Goal: Book appointment/travel/reservation

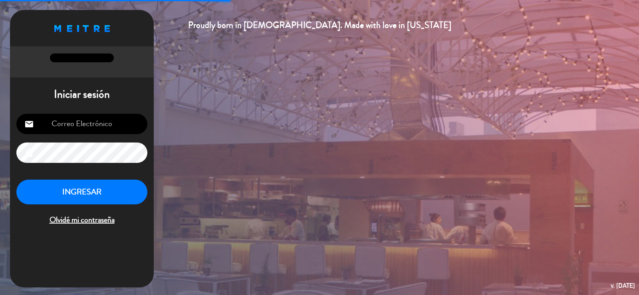
type input "[EMAIL_ADDRESS][DOMAIN_NAME]"
click at [78, 182] on button "INGRESAR" at bounding box center [81, 192] width 131 height 25
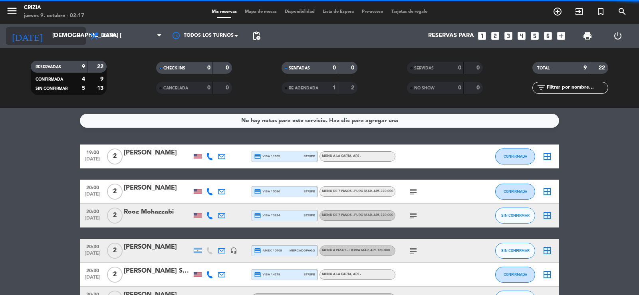
click at [58, 38] on input "[DEMOGRAPHIC_DATA] [DATE]" at bounding box center [86, 35] width 77 height 15
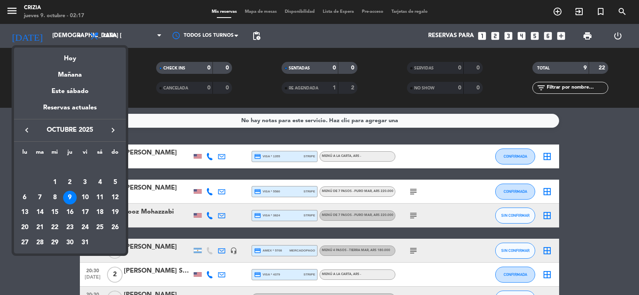
click at [113, 129] on icon "keyboard_arrow_right" at bounding box center [113, 130] width 10 height 10
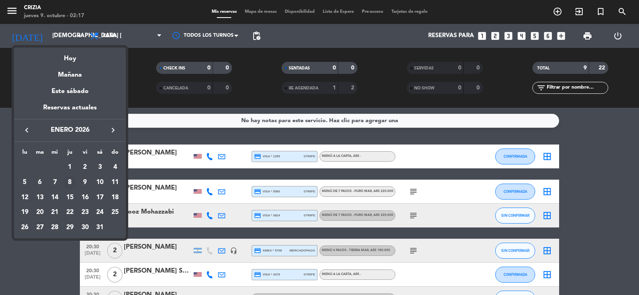
click at [71, 180] on div "8" at bounding box center [70, 183] width 14 height 14
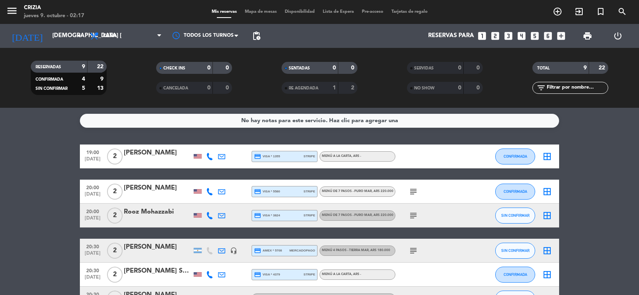
type input "[DEMOGRAPHIC_DATA] 8 ene."
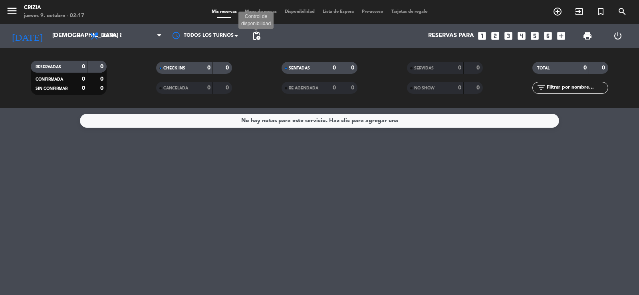
click at [253, 36] on span "pending_actions" at bounding box center [256, 36] width 10 height 10
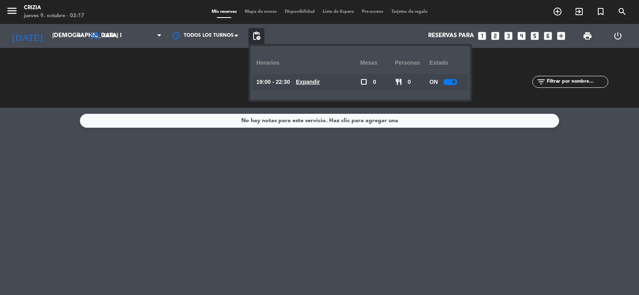
click at [253, 36] on span "pending_actions" at bounding box center [256, 36] width 10 height 10
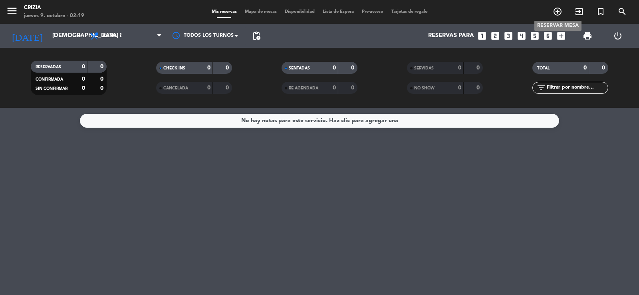
click at [555, 8] on icon "add_circle_outline" at bounding box center [557, 12] width 10 height 10
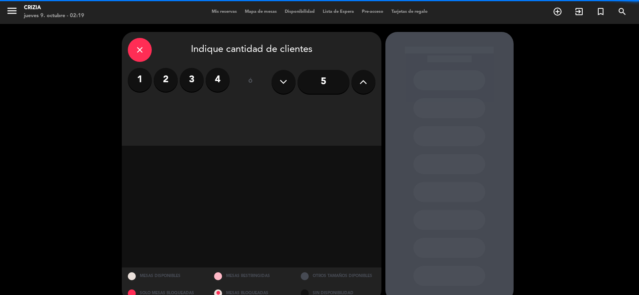
click at [162, 82] on label "2" at bounding box center [166, 80] width 24 height 24
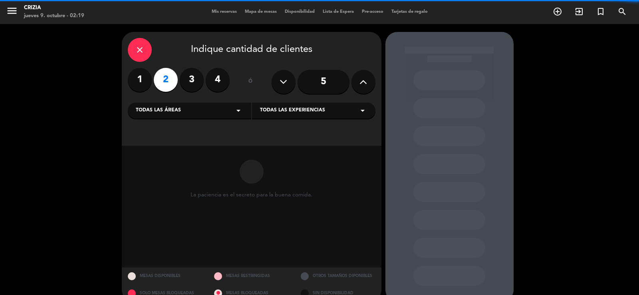
click at [294, 114] on div "Todas las experiencias arrow_drop_down" at bounding box center [313, 111] width 123 height 16
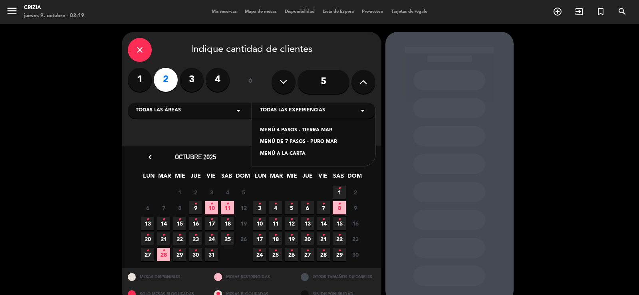
click at [287, 154] on div "MENÚ A LA CARTA" at bounding box center [313, 154] width 107 height 8
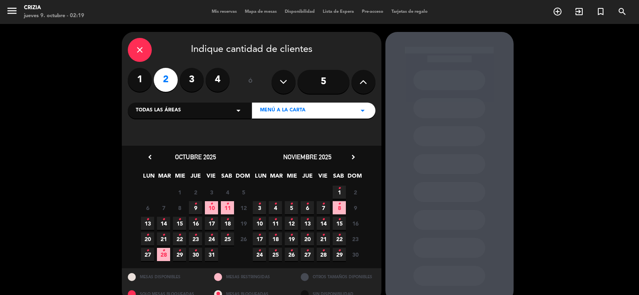
click at [354, 154] on icon "chevron_right" at bounding box center [353, 157] width 8 height 8
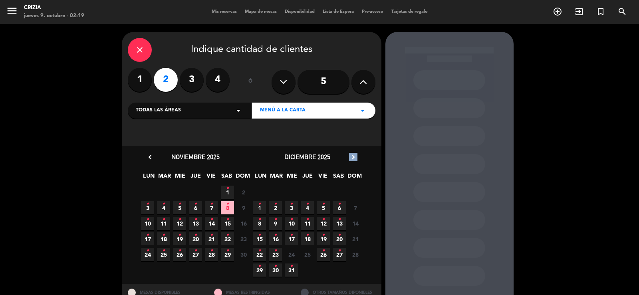
click at [354, 154] on icon "chevron_right" at bounding box center [353, 157] width 8 height 8
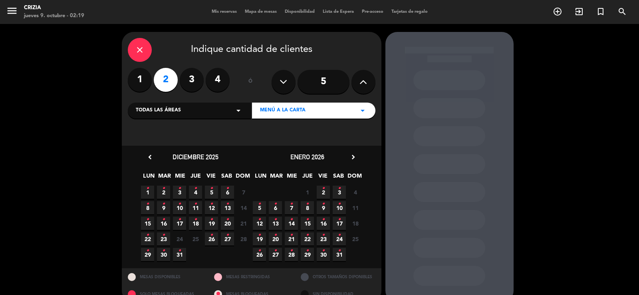
click at [310, 209] on span "8 •" at bounding box center [307, 207] width 13 height 13
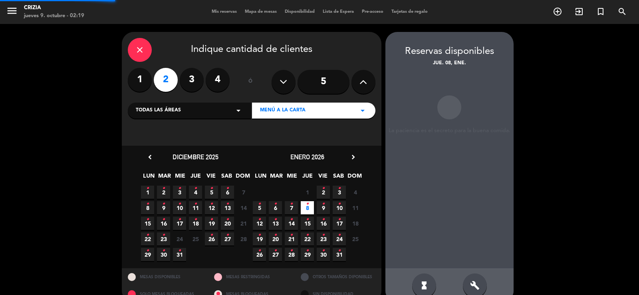
scroll to position [15, 0]
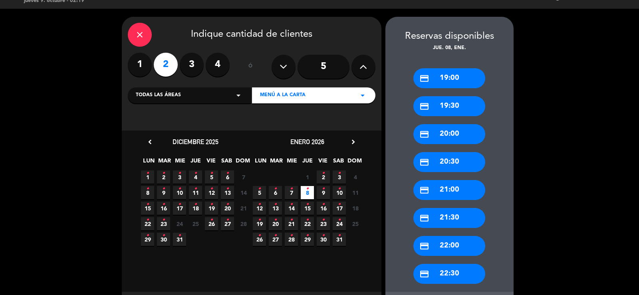
click at [459, 160] on div "credit_card 20:30" at bounding box center [449, 162] width 72 height 20
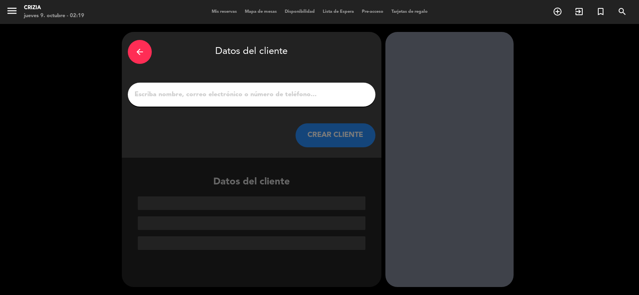
click at [230, 91] on input "1" at bounding box center [251, 94] width 235 height 11
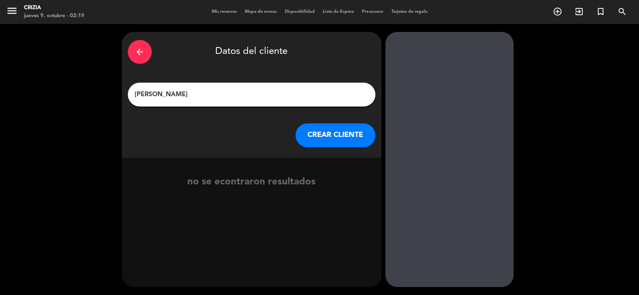
type input "[PERSON_NAME]"
click at [311, 140] on button "CREAR CLIENTE" at bounding box center [335, 135] width 80 height 24
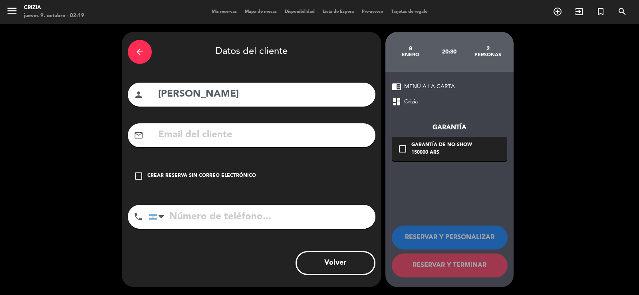
click at [259, 136] on input "text" at bounding box center [263, 135] width 212 height 16
paste input "[PERSON_NAME][EMAIL_ADDRESS][DOMAIN_NAME]"
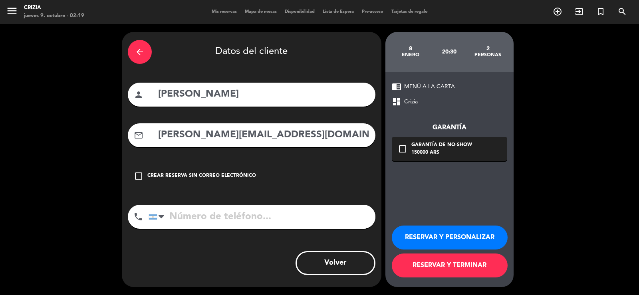
type input "[PERSON_NAME][EMAIL_ADDRESS][DOMAIN_NAME]"
click at [402, 150] on icon "check_box_outline_blank" at bounding box center [403, 149] width 10 height 10
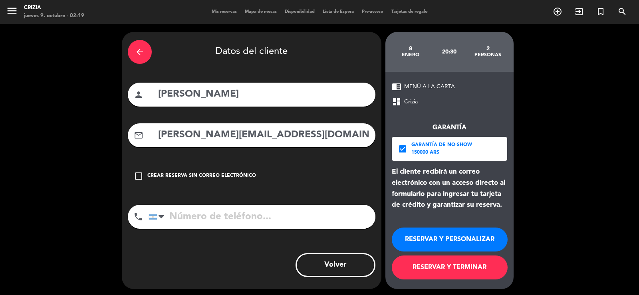
click at [439, 269] on button "RESERVAR Y TERMINAR" at bounding box center [450, 267] width 116 height 24
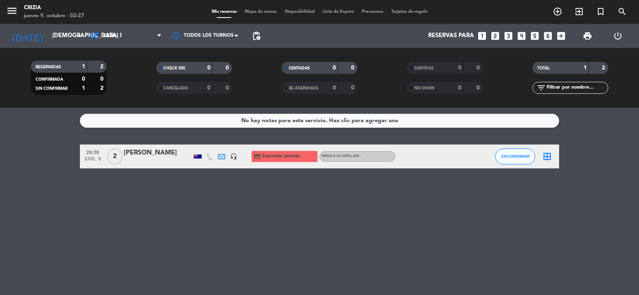
click at [414, 13] on span "Tarjetas de regalo" at bounding box center [409, 12] width 44 height 4
